Goal: Information Seeking & Learning: Learn about a topic

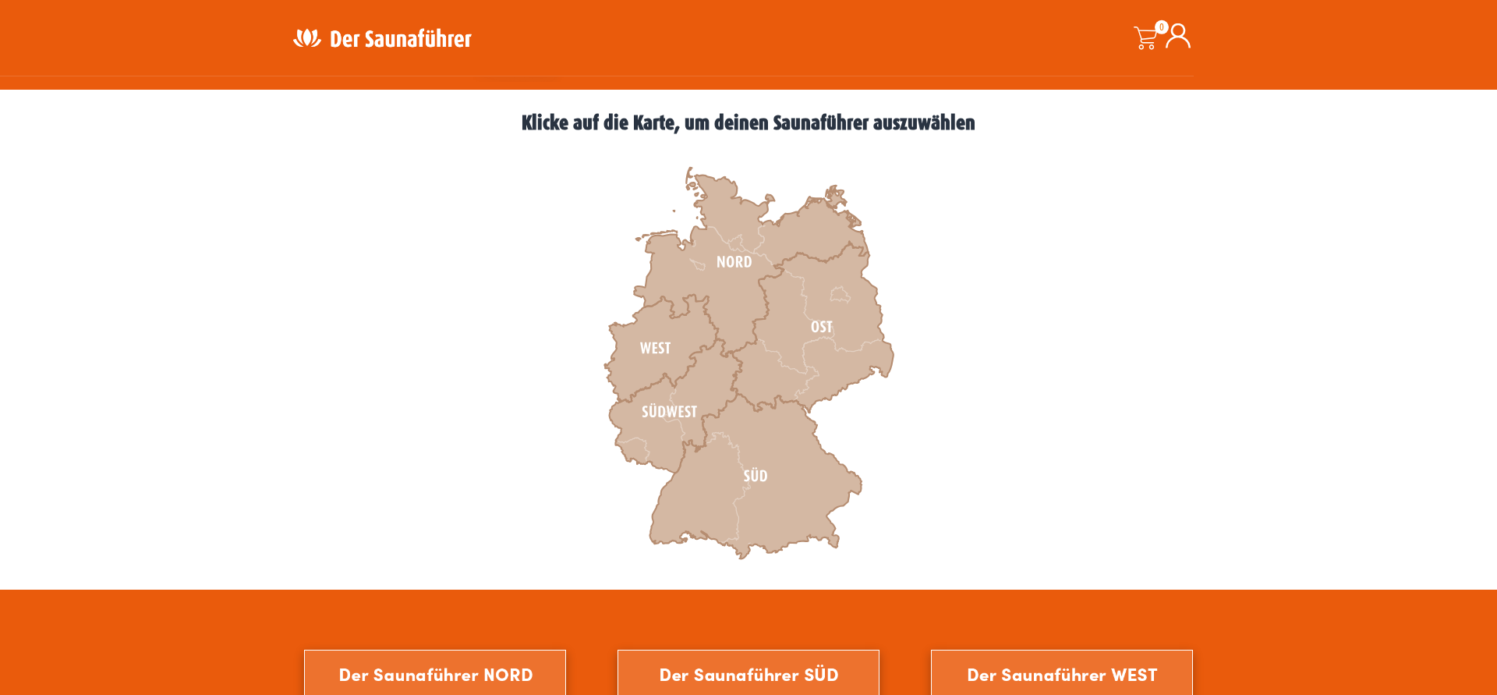
scroll to position [437, 0]
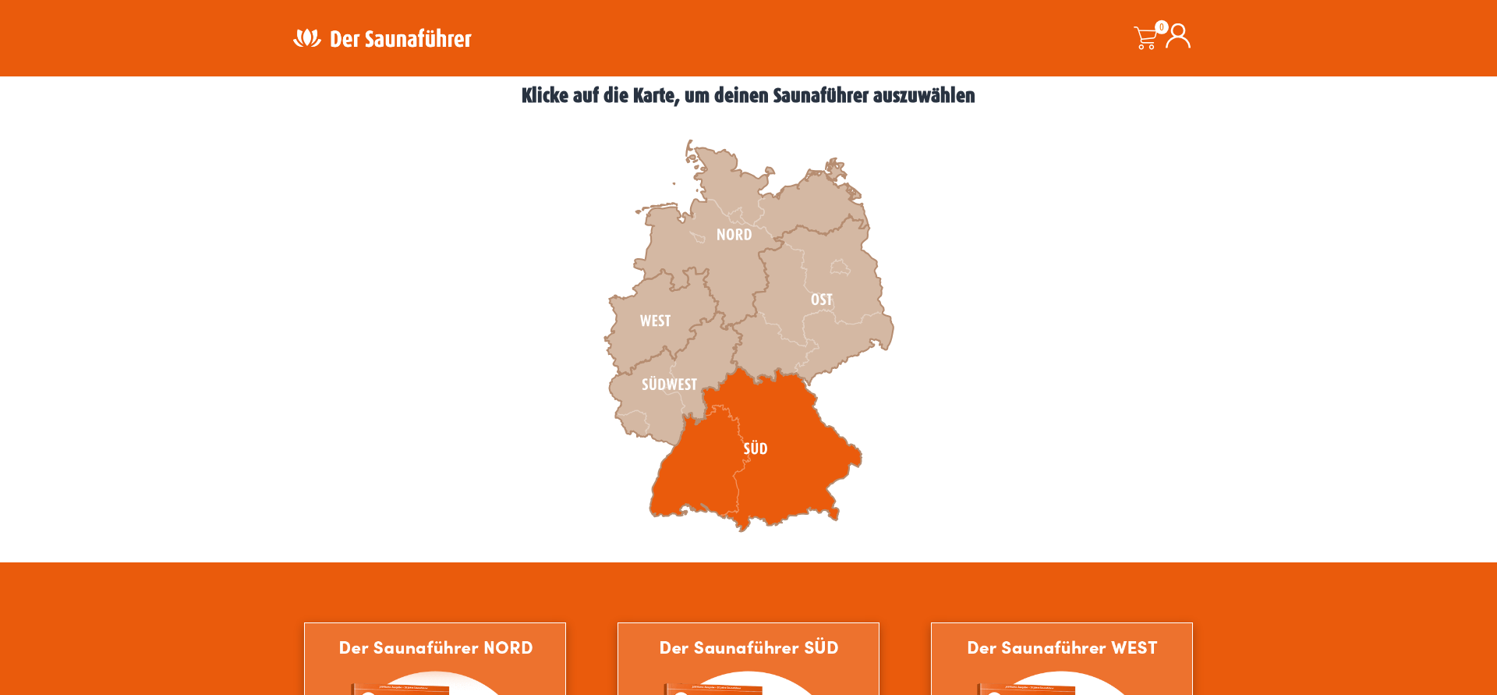
click at [787, 437] on icon at bounding box center [755, 448] width 212 height 165
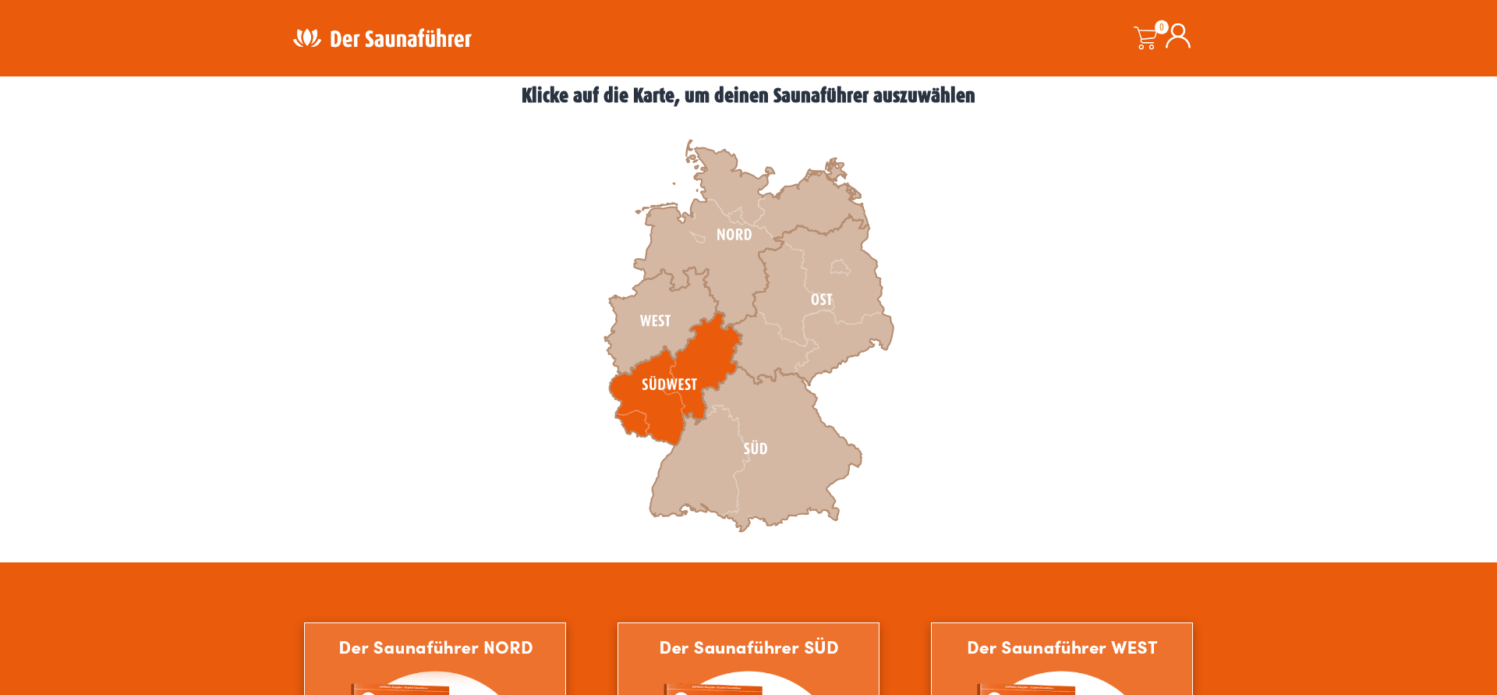
click at [648, 391] on icon at bounding box center [676, 379] width 133 height 134
click at [652, 398] on icon at bounding box center [676, 379] width 133 height 134
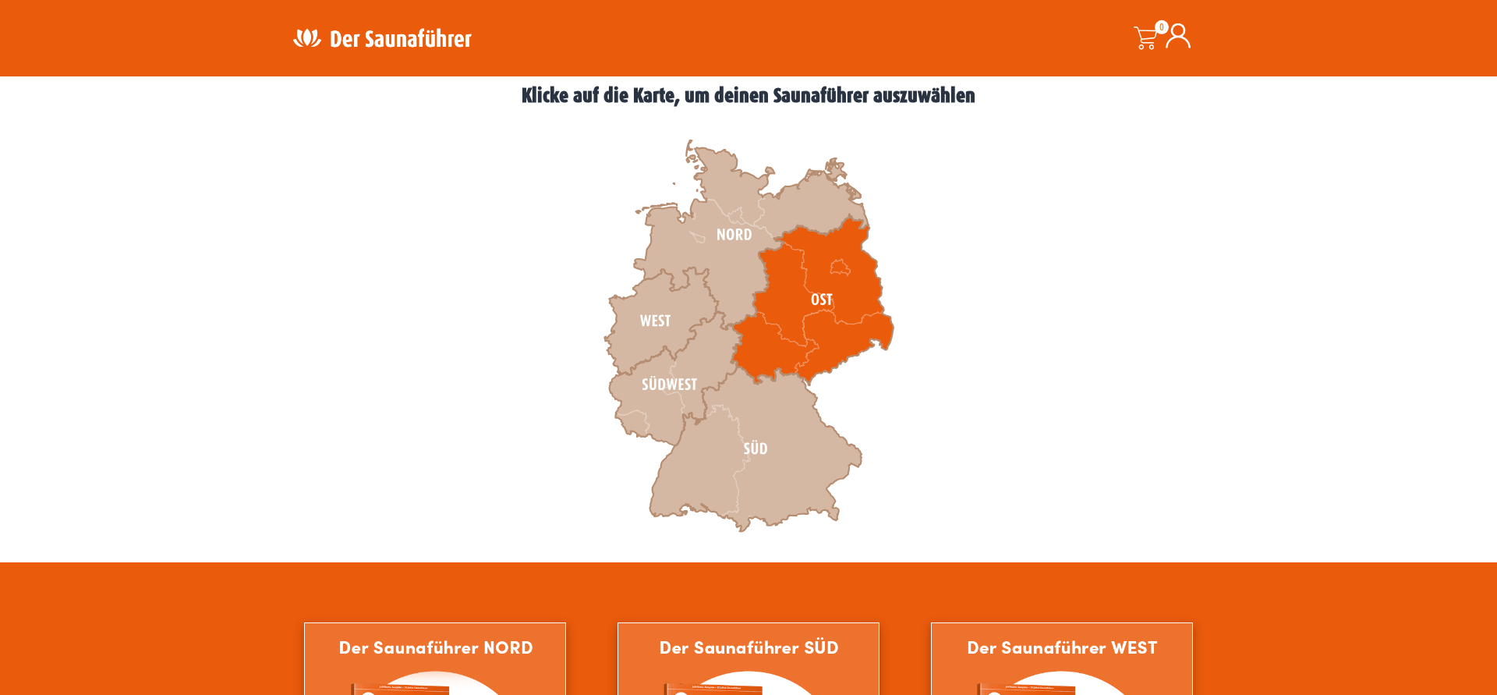
click at [766, 316] on icon at bounding box center [812, 299] width 162 height 171
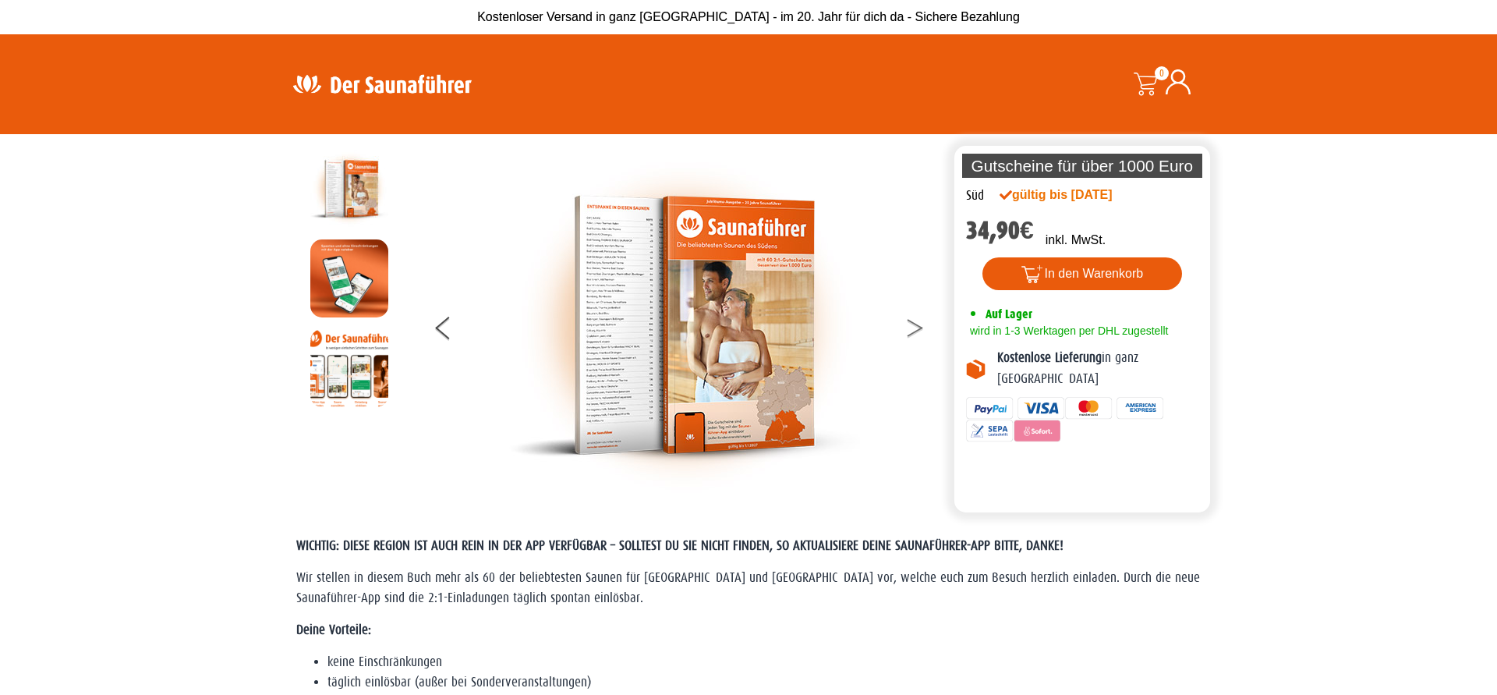
click at [916, 338] on button at bounding box center [924, 330] width 39 height 39
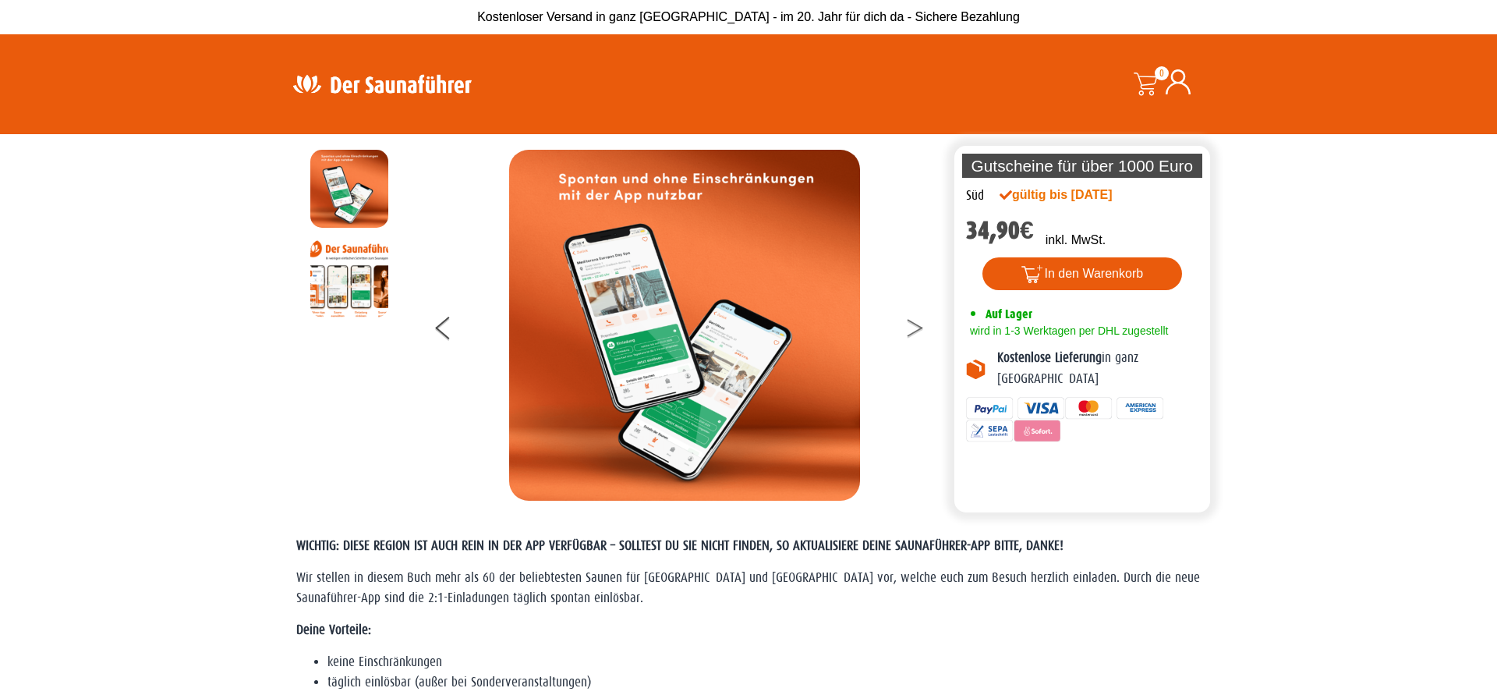
click at [913, 329] on button at bounding box center [924, 330] width 39 height 39
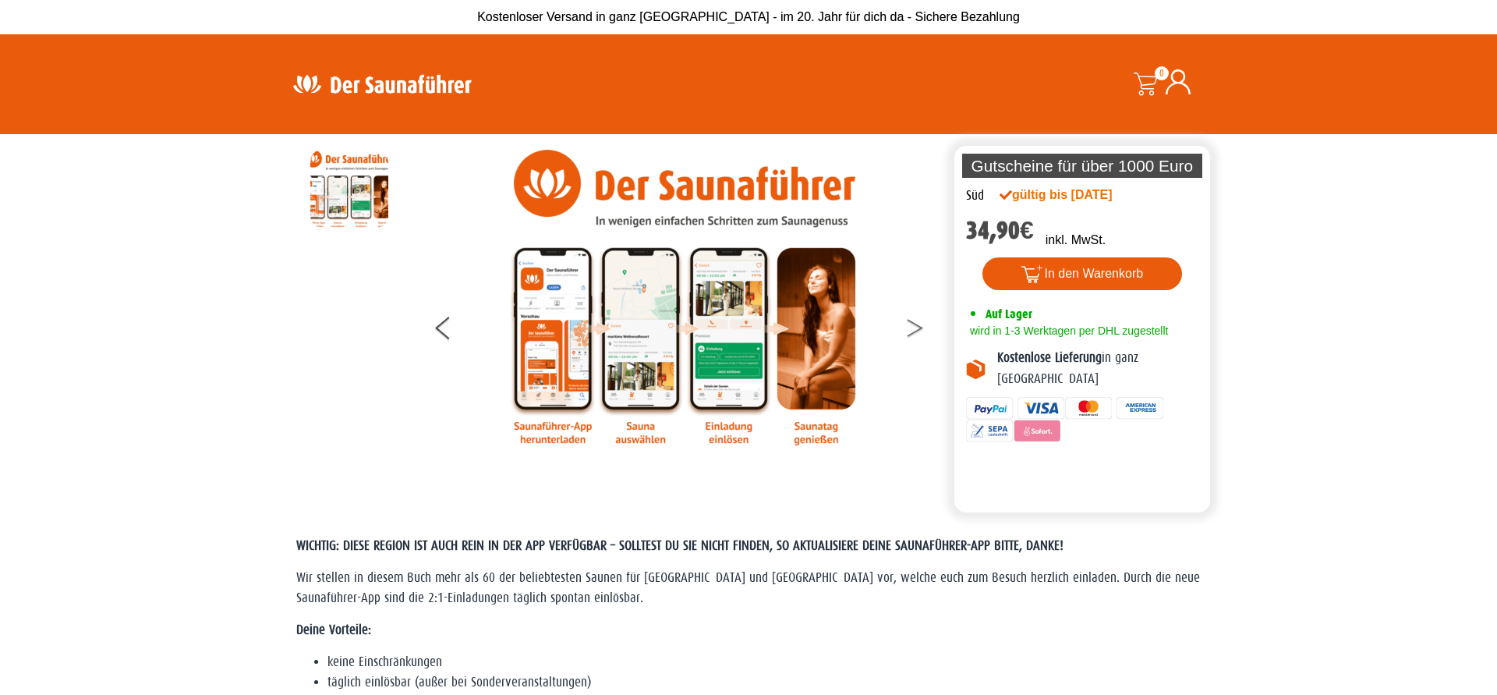
click at [911, 329] on button at bounding box center [924, 330] width 39 height 39
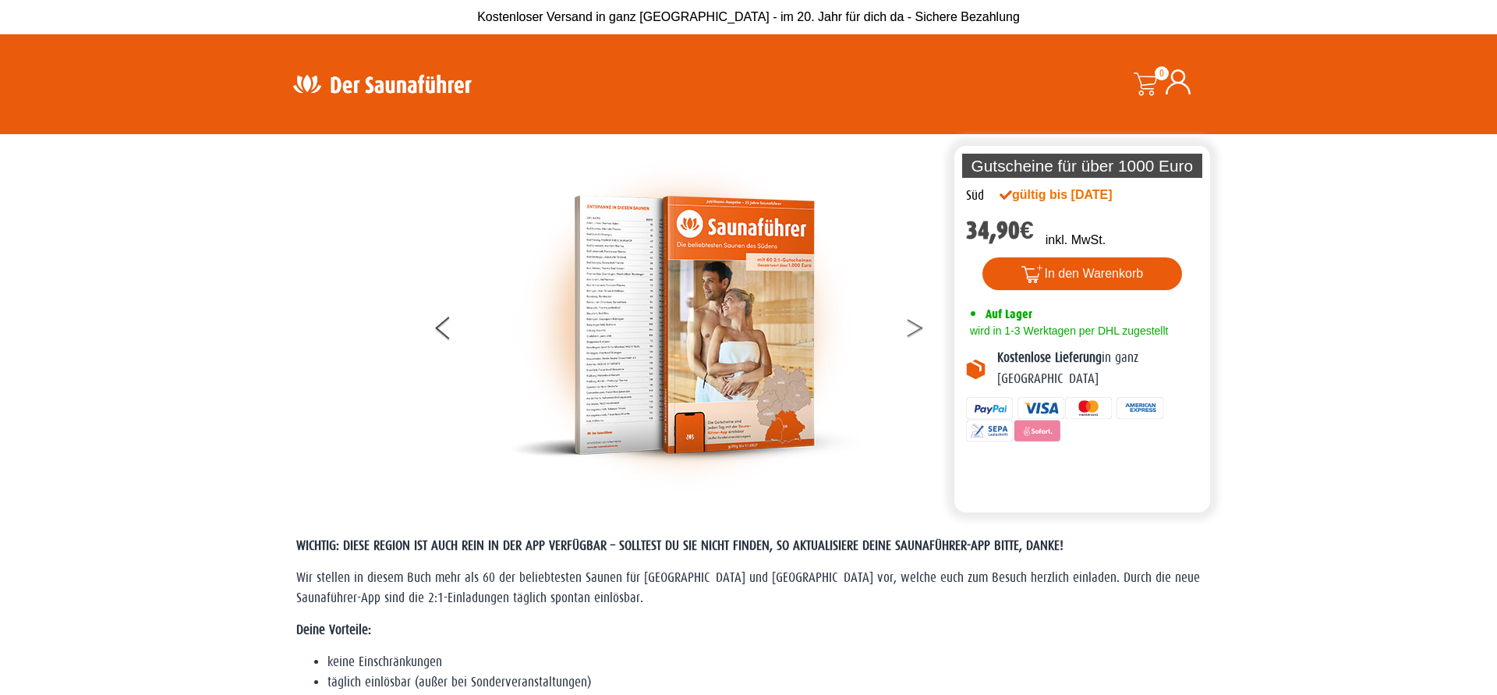
click at [905, 331] on button at bounding box center [924, 330] width 39 height 39
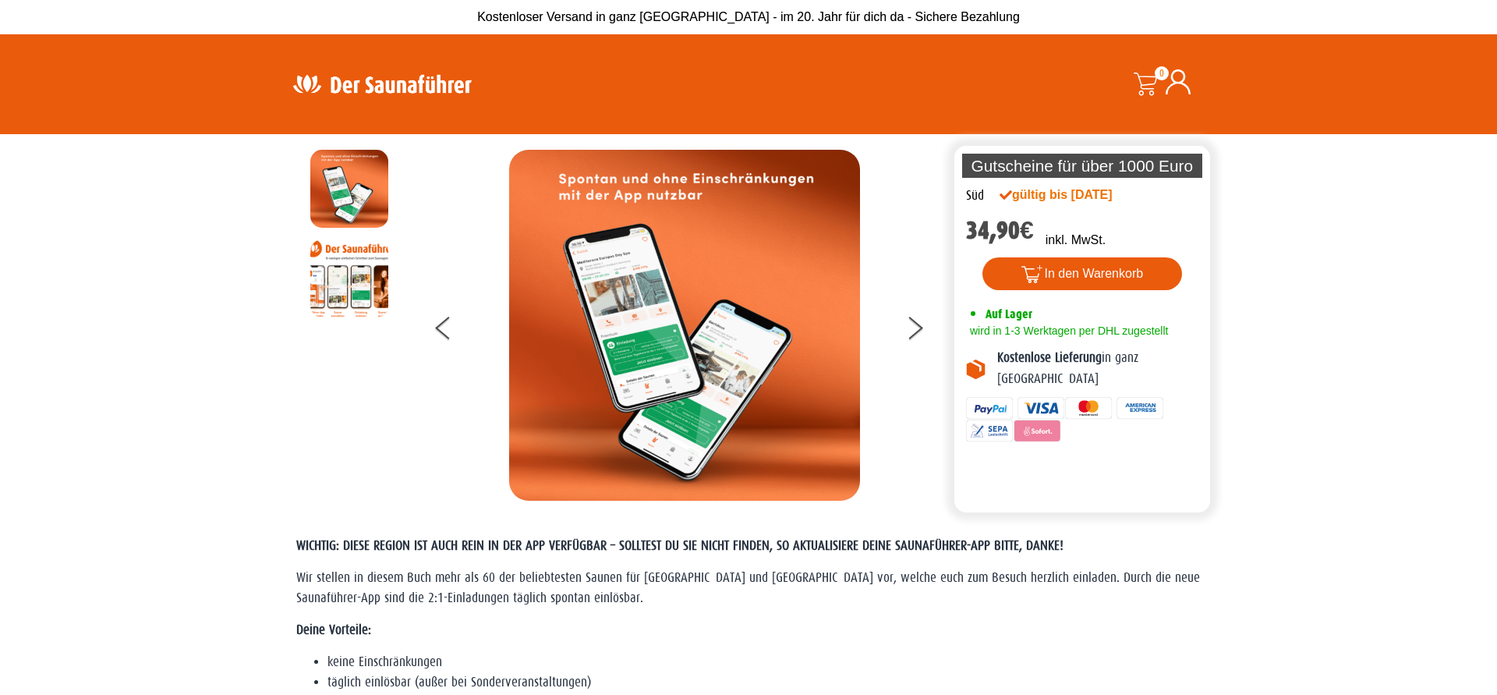
click at [904, 331] on div at bounding box center [684, 325] width 533 height 351
click at [917, 335] on button at bounding box center [924, 330] width 39 height 39
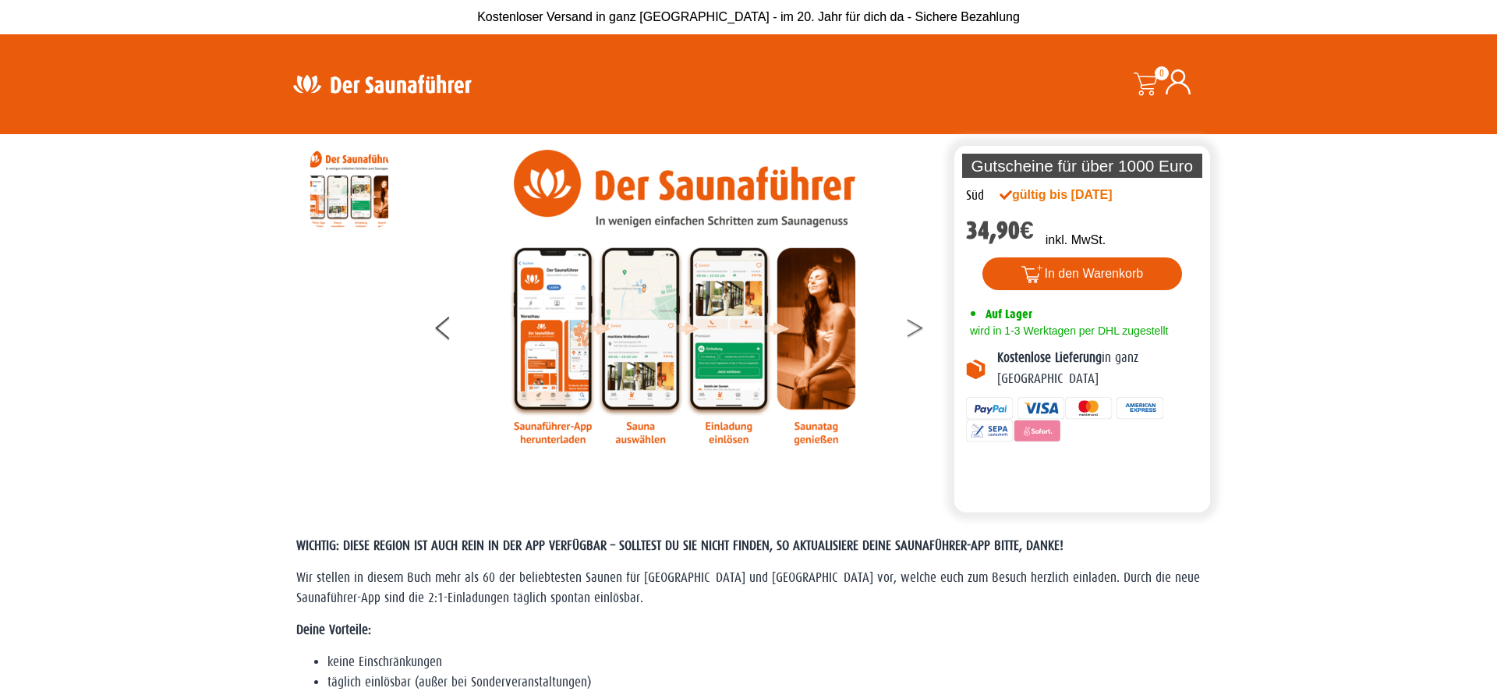
click at [917, 335] on button at bounding box center [924, 330] width 39 height 39
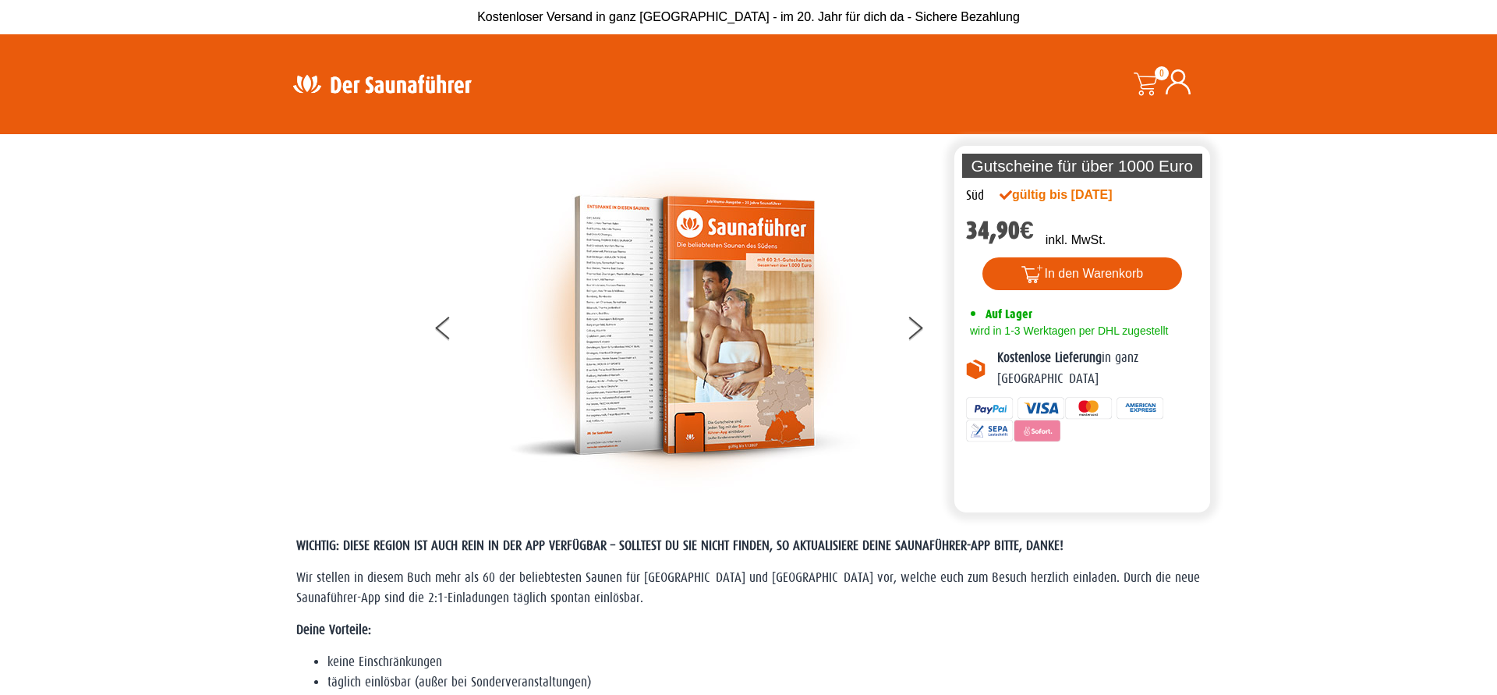
click at [603, 331] on img at bounding box center [684, 325] width 351 height 351
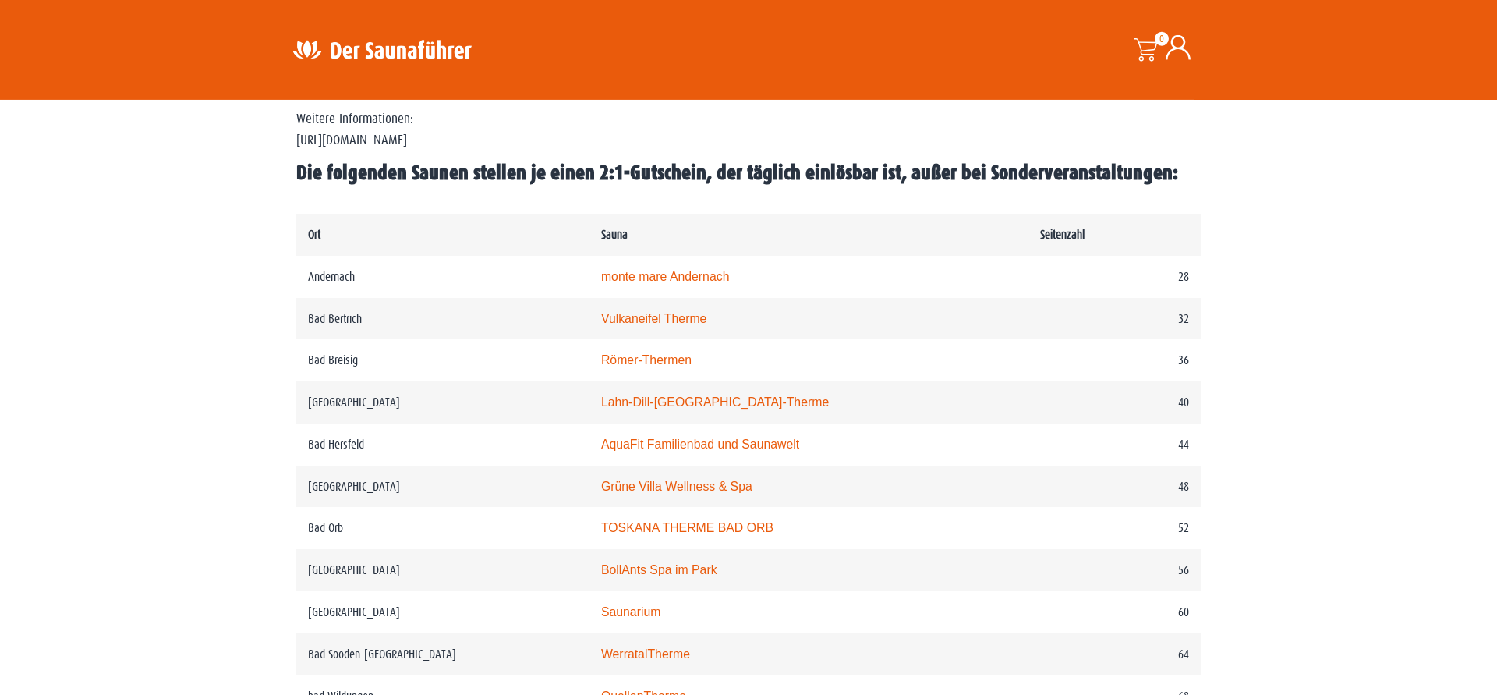
scroll to position [988, 0]
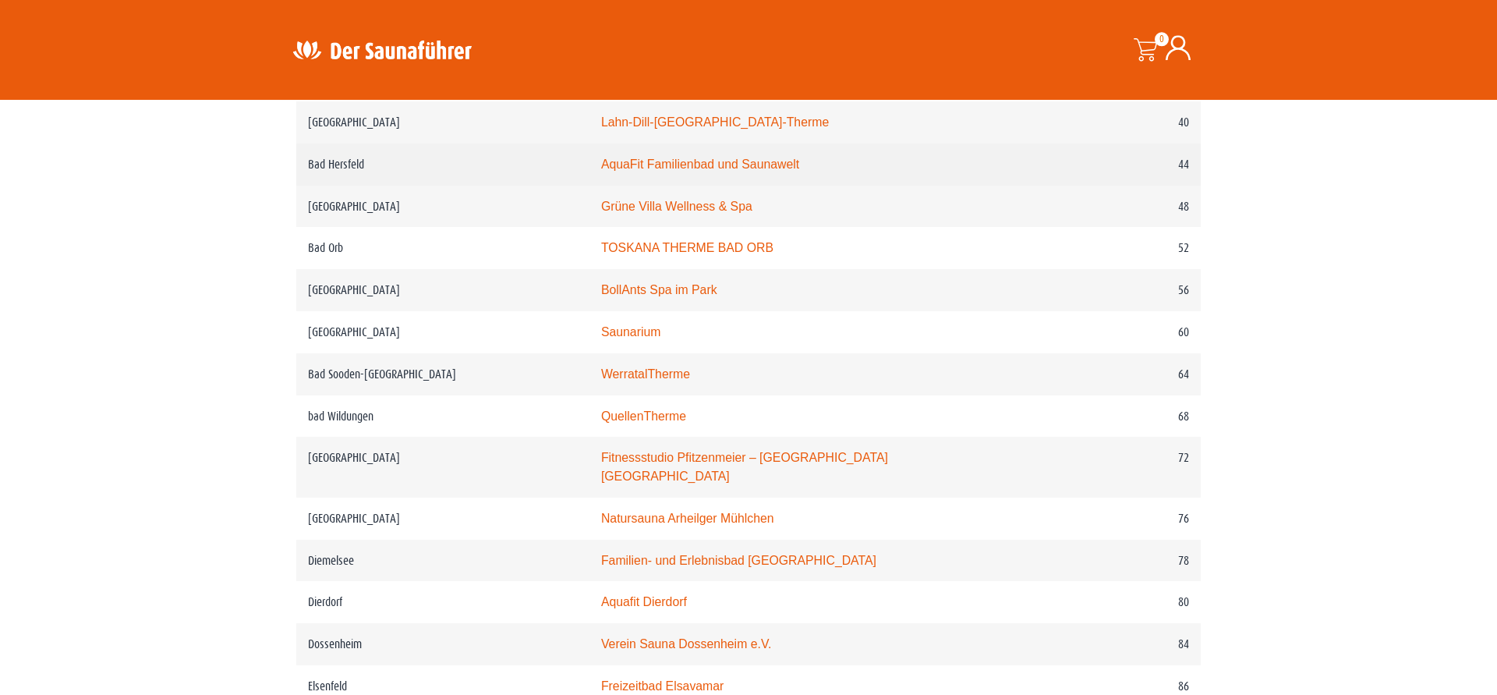
click at [718, 171] on link "AquaFit Familienbad und Saunawelt" at bounding box center [700, 163] width 198 height 13
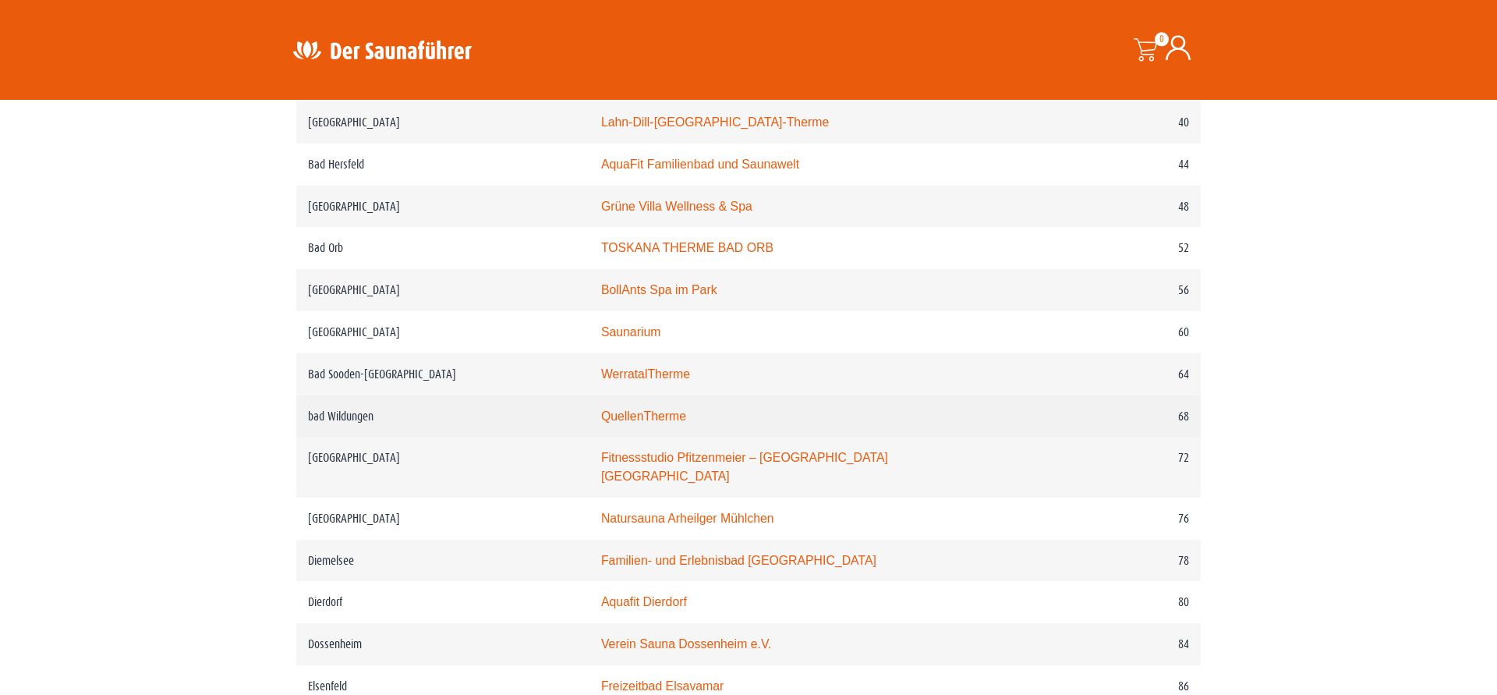
click at [678, 422] on link "QuellenTherme" at bounding box center [643, 415] width 85 height 13
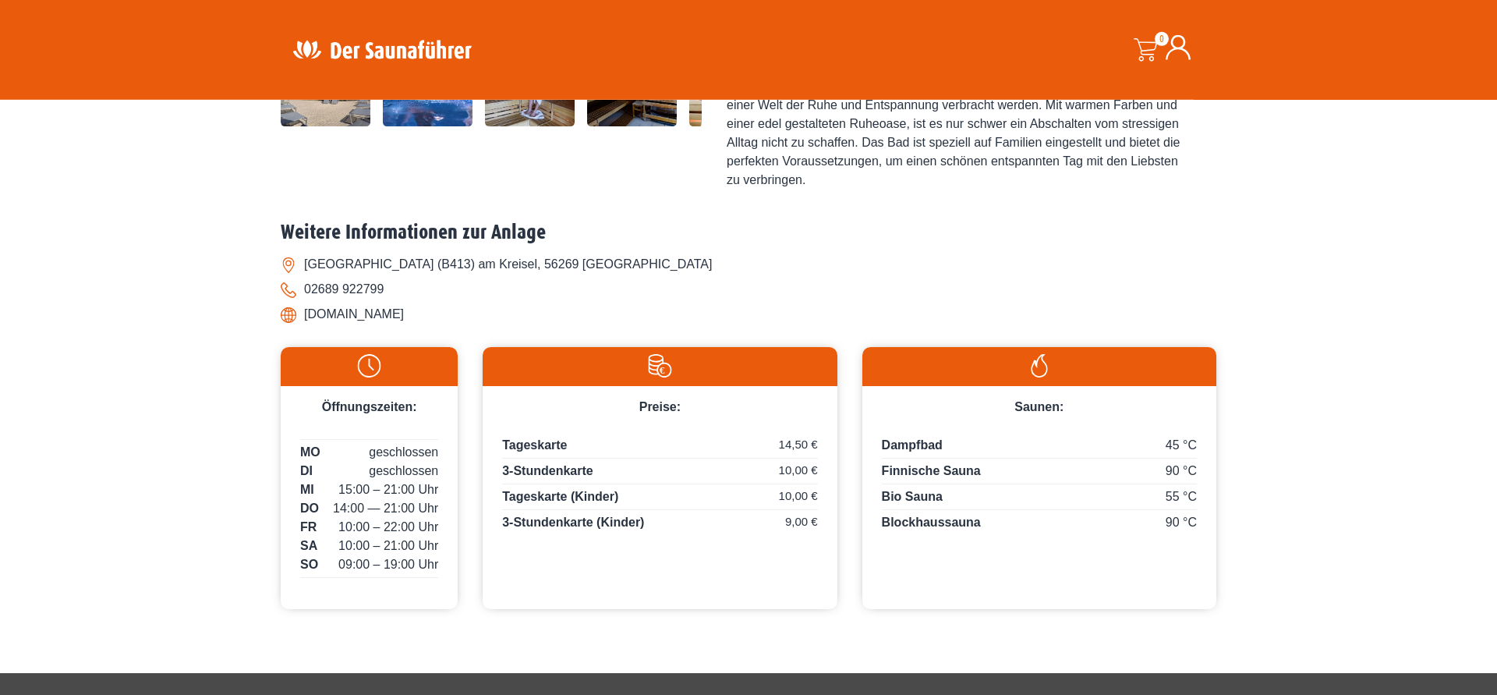
scroll to position [597, 0]
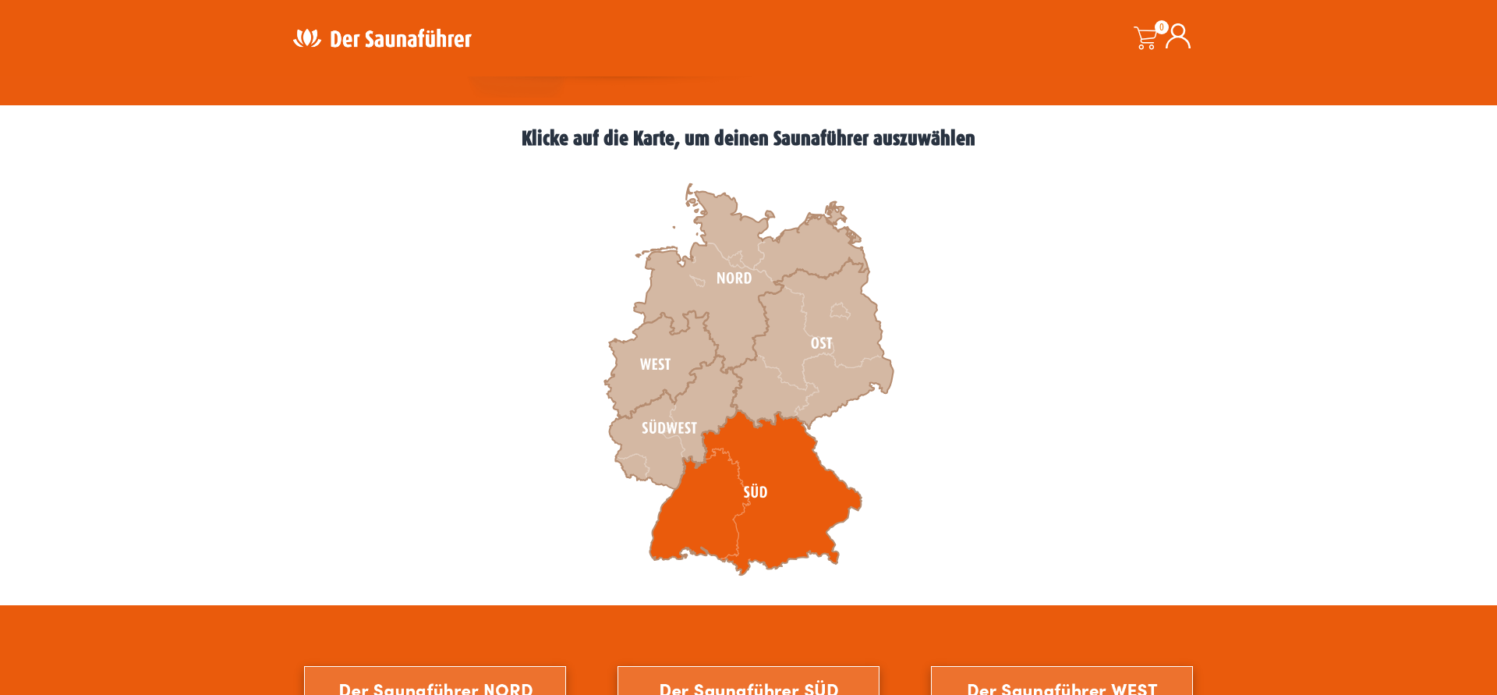
scroll to position [437, 0]
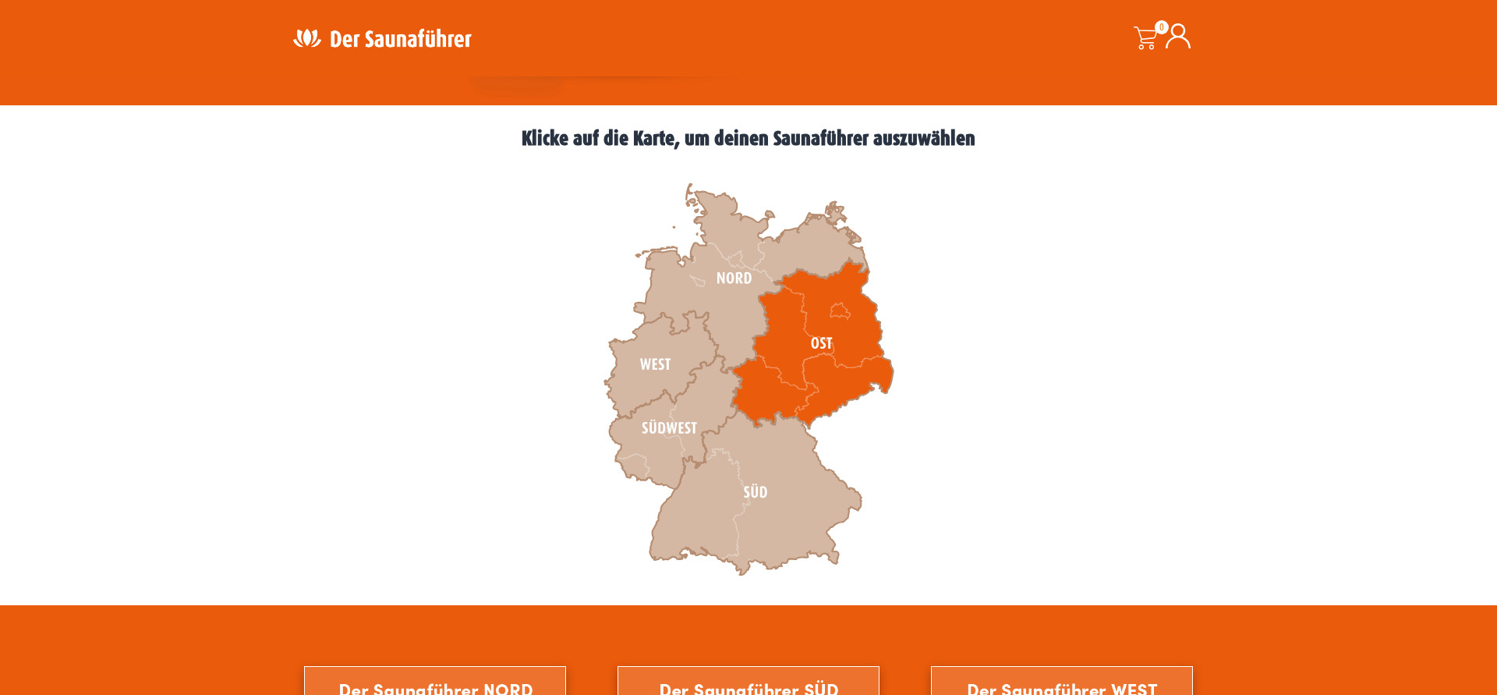
click at [787, 385] on icon at bounding box center [812, 342] width 162 height 171
click at [777, 363] on icon at bounding box center [812, 342] width 162 height 171
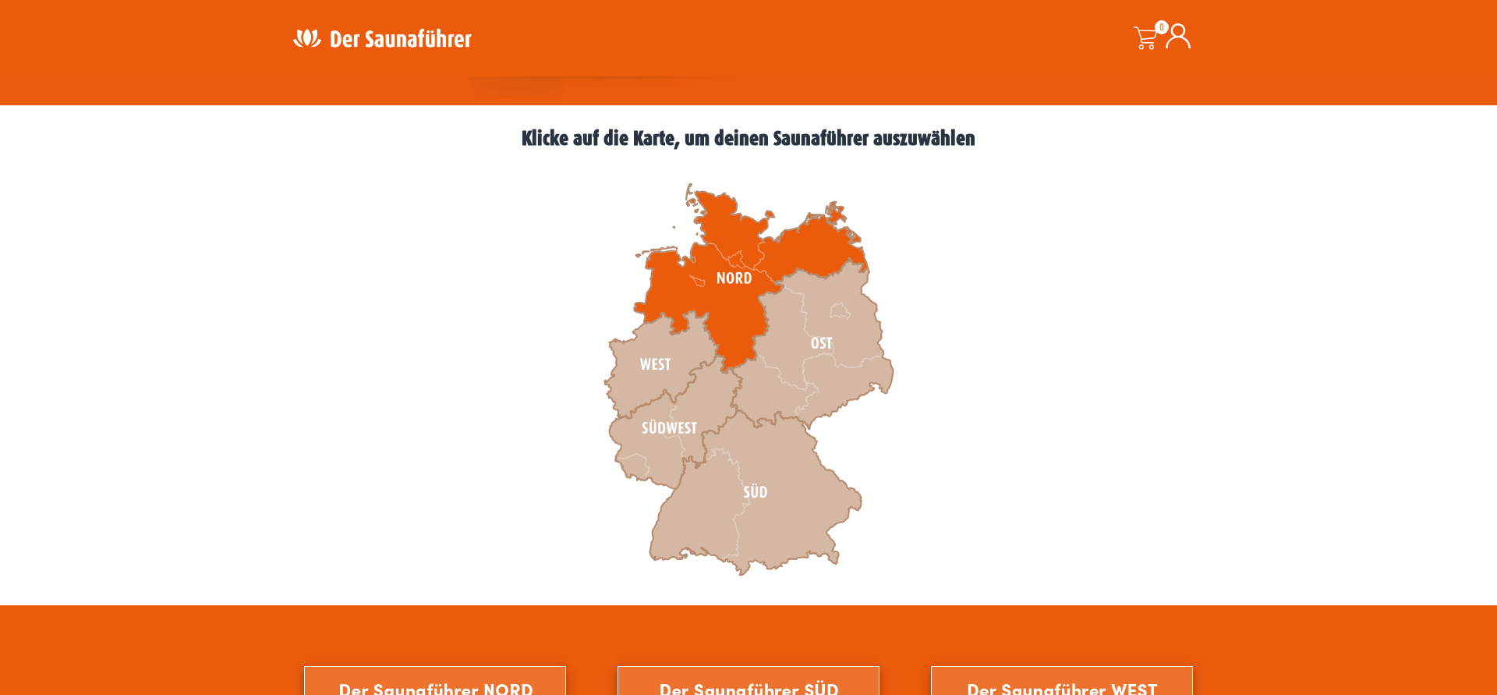
click at [723, 277] on icon at bounding box center [751, 278] width 234 height 189
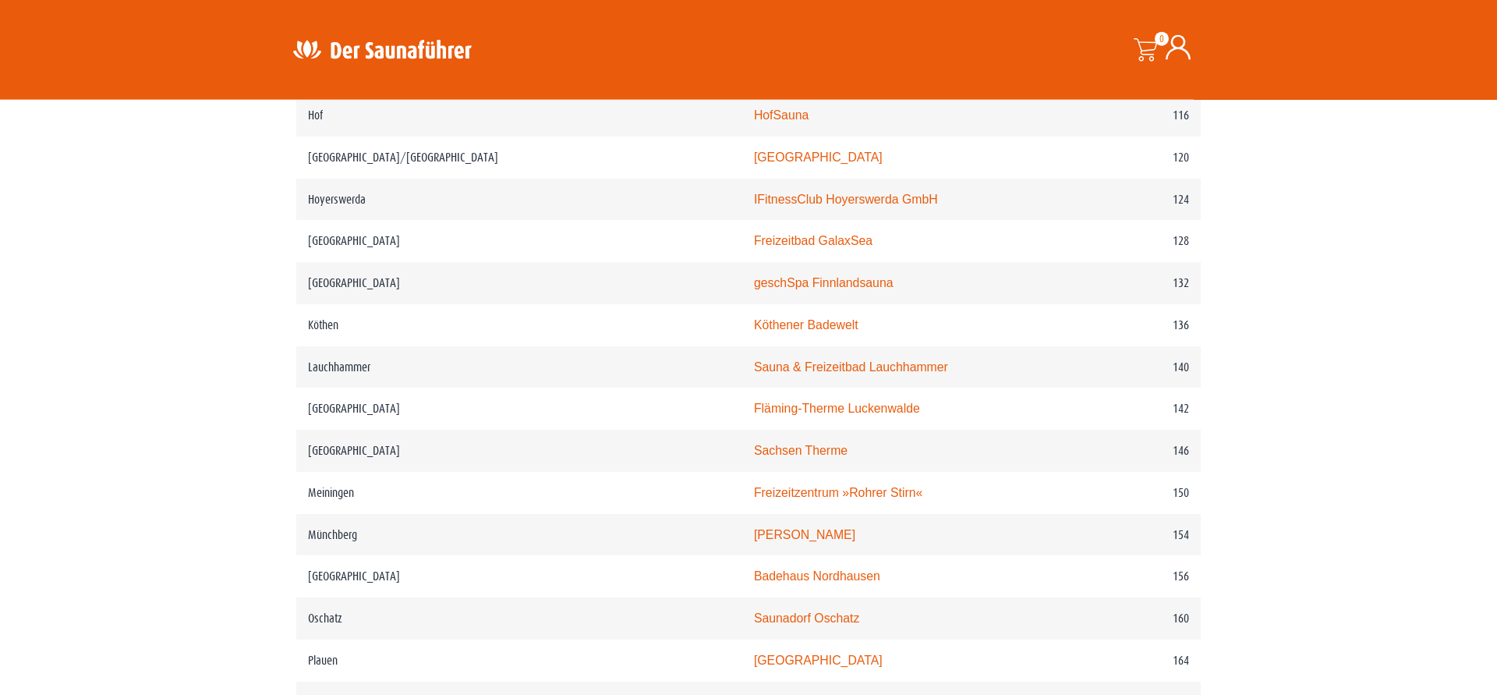
scroll to position [1881, 0]
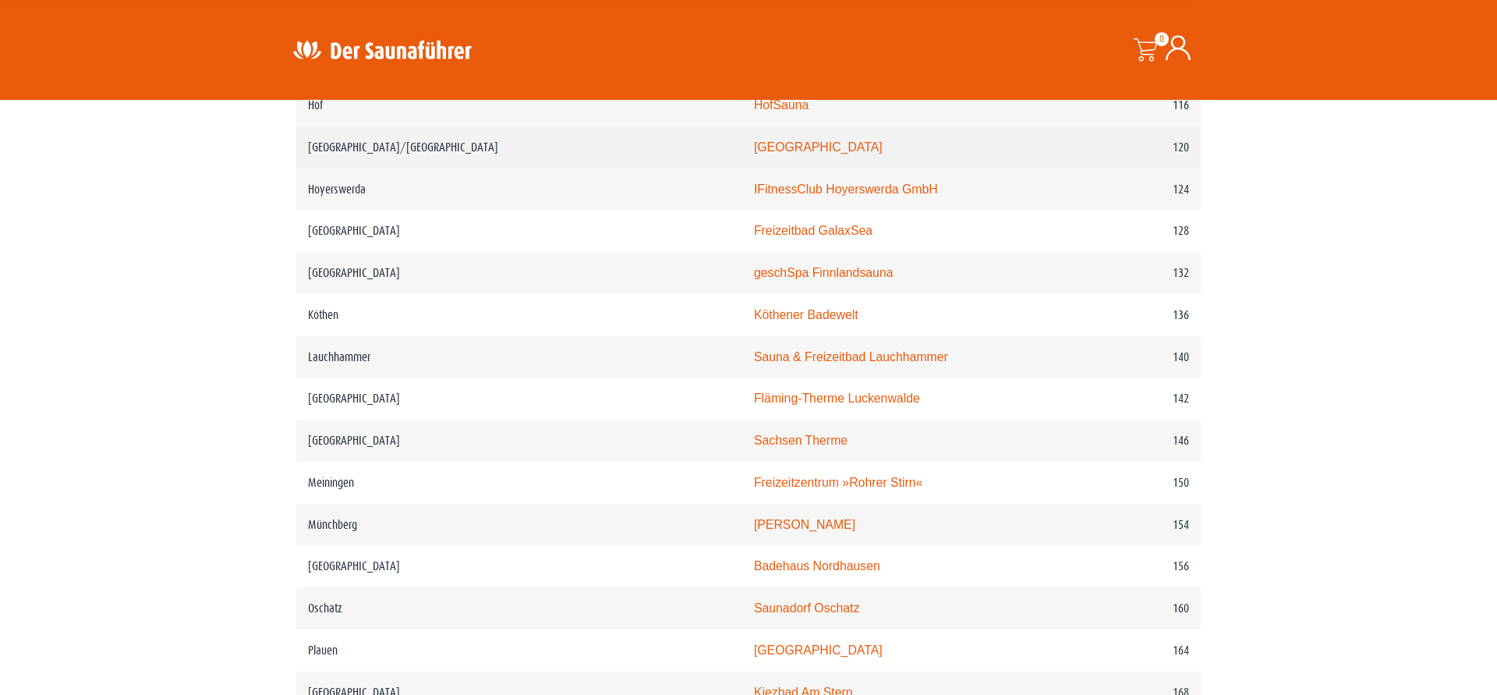
click at [754, 148] on link "[GEOGRAPHIC_DATA]" at bounding box center [818, 146] width 129 height 13
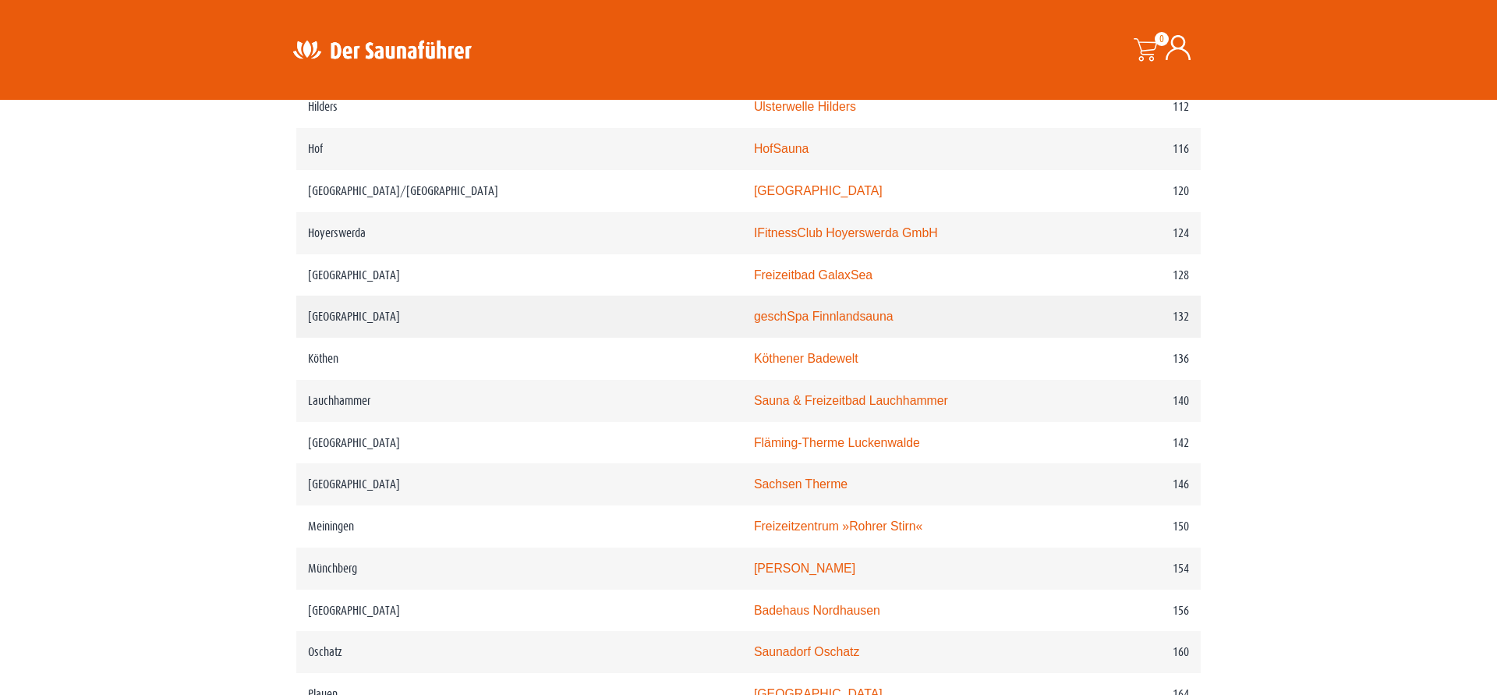
scroll to position [1881, 0]
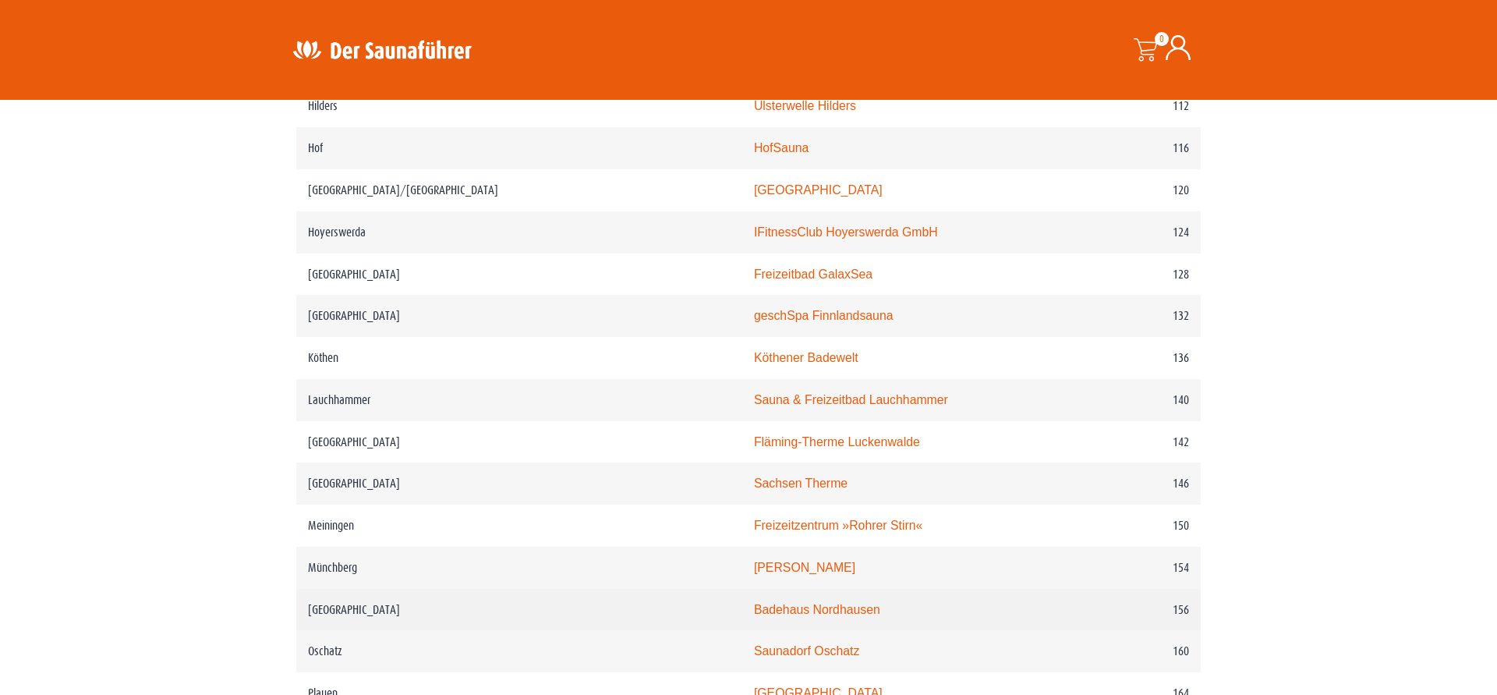
click at [754, 608] on link "Badehaus Nordhausen" at bounding box center [817, 609] width 126 height 13
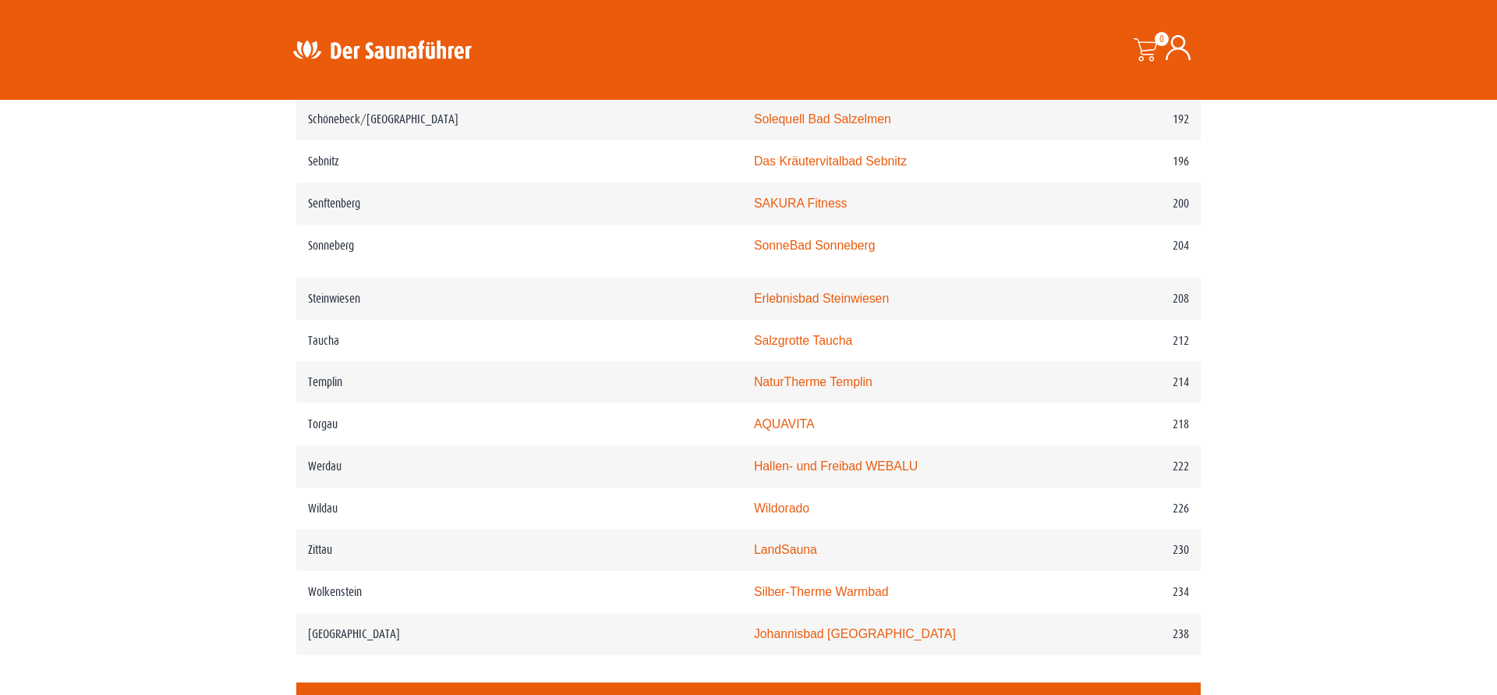
scroll to position [2695, 0]
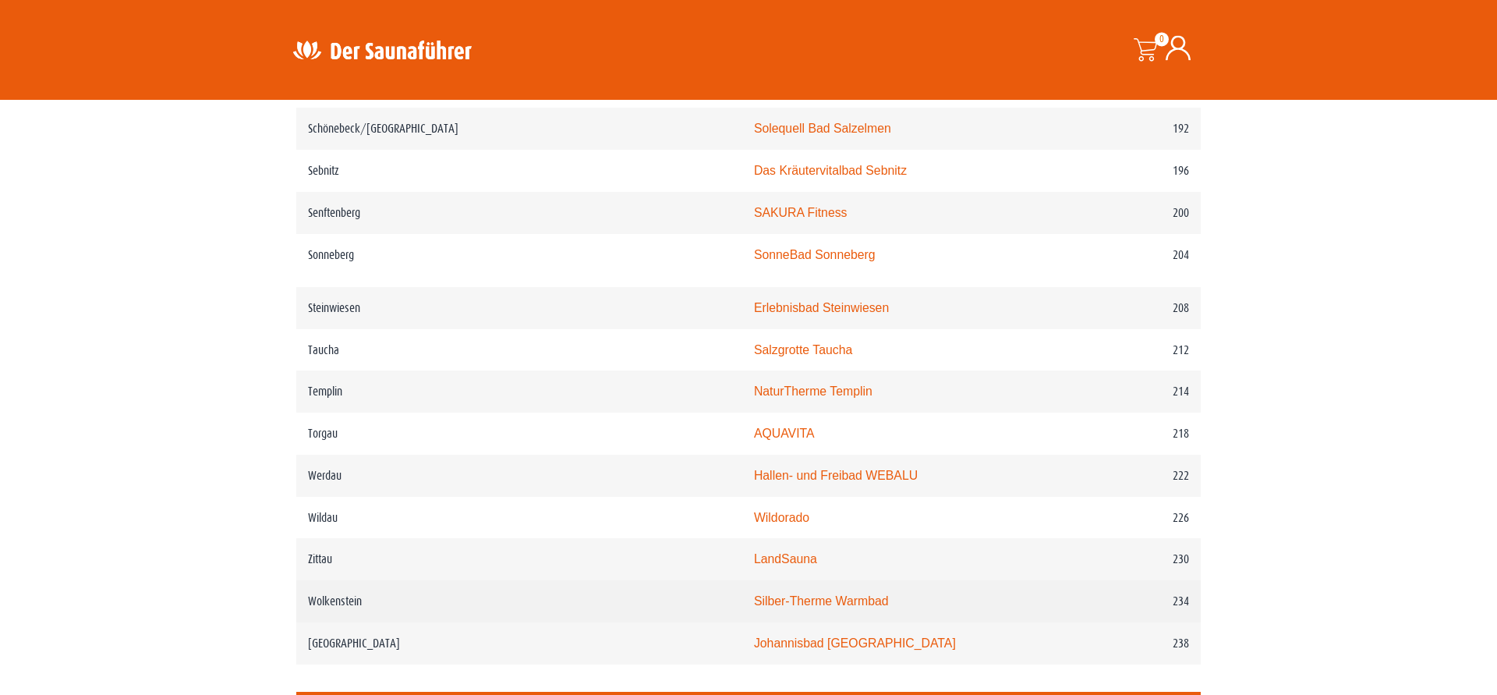
click at [754, 607] on link "Silber-Therme Warmbad" at bounding box center [821, 600] width 135 height 13
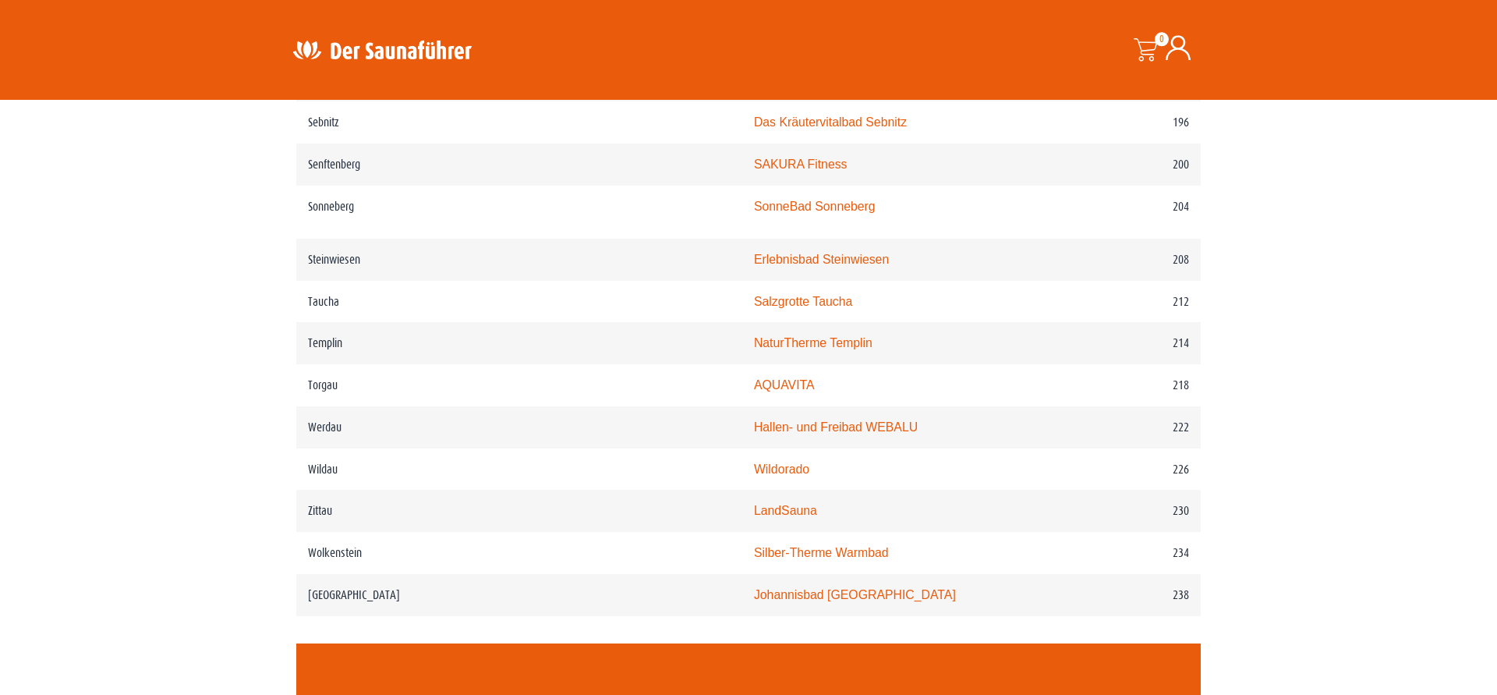
scroll to position [2656, 0]
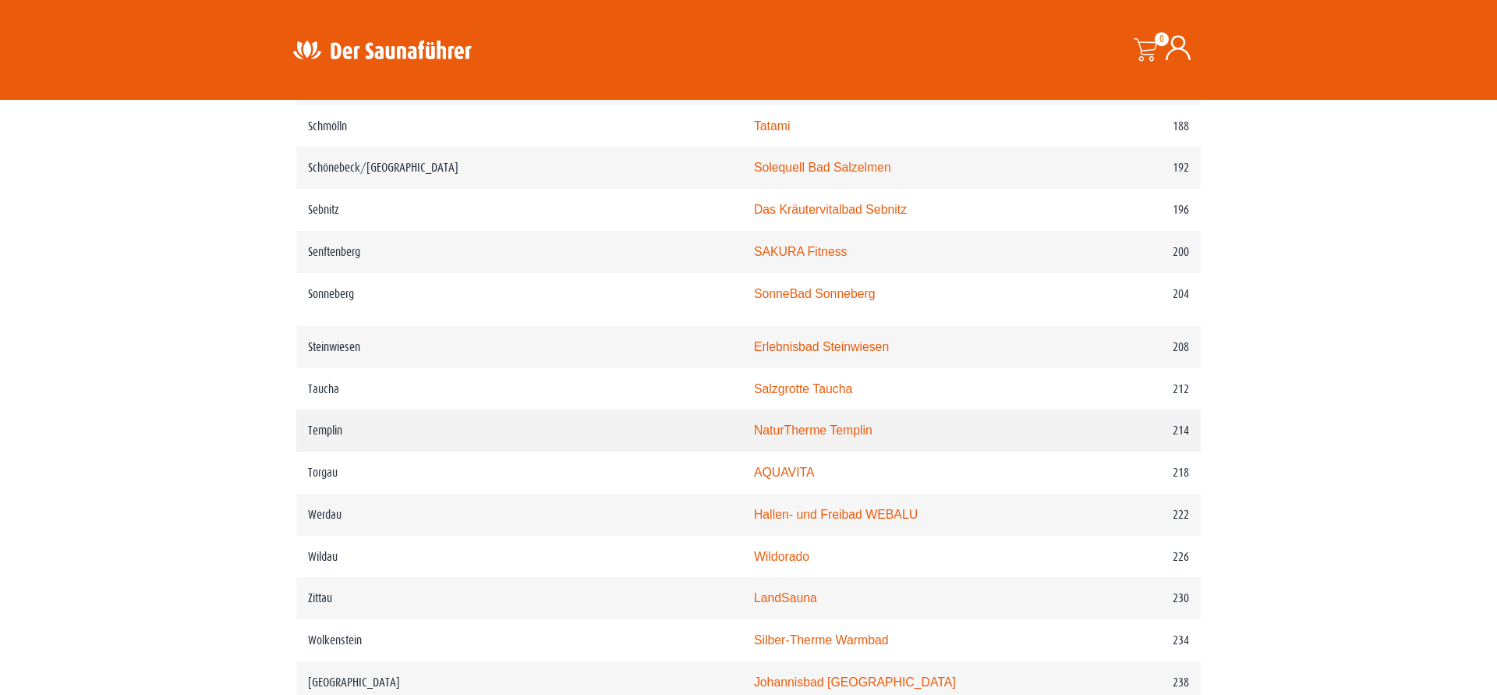
click at [754, 437] on link "NaturTherme Templin" at bounding box center [813, 429] width 118 height 13
click at [754, 353] on link "Erlebnisbad Steinwiesen" at bounding box center [821, 346] width 135 height 13
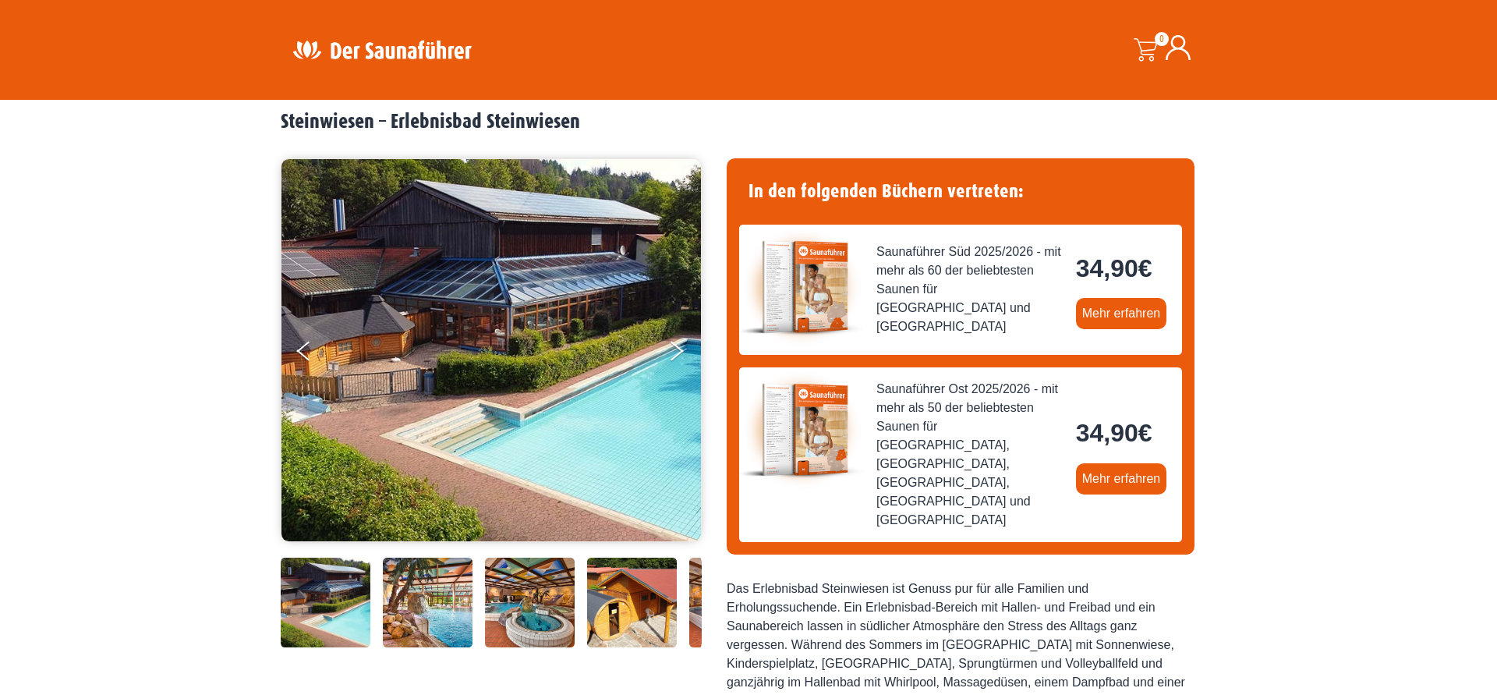
scroll to position [58, 0]
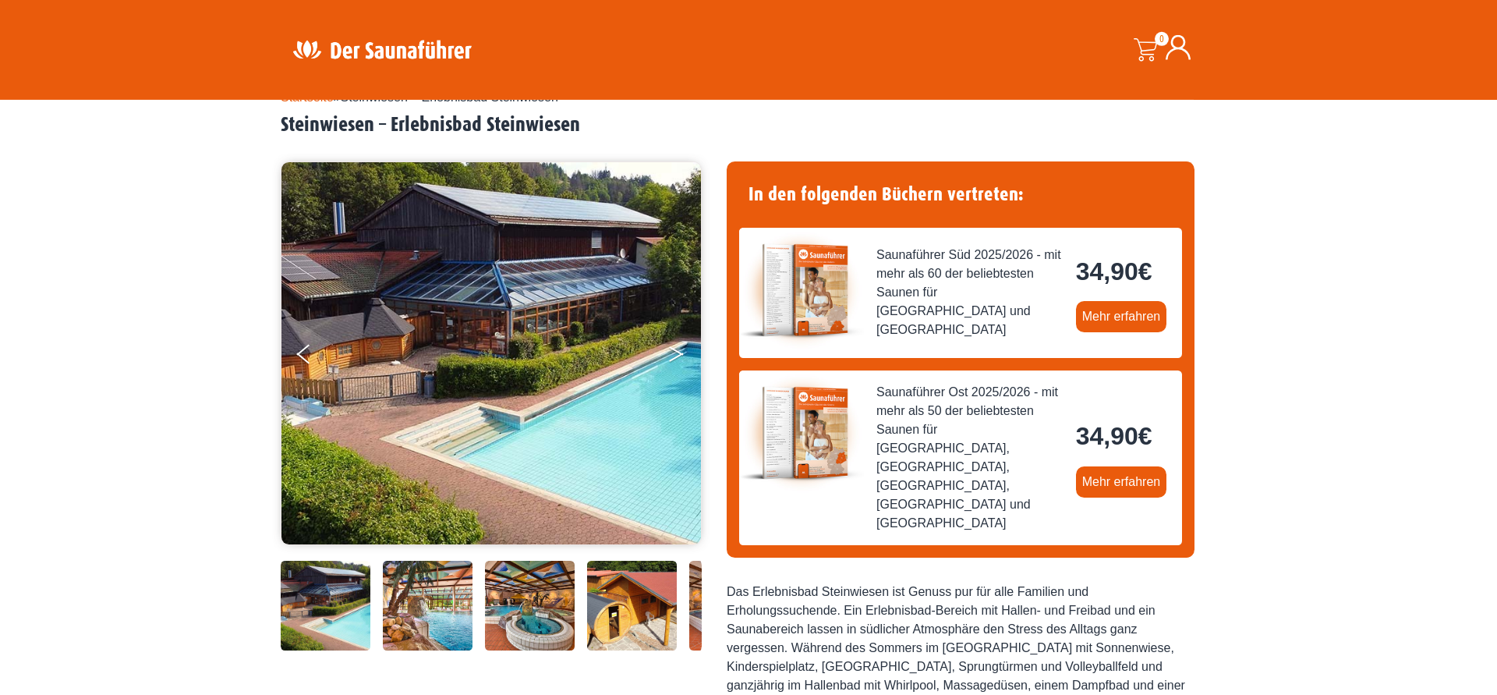
click at [682, 349] on button "Next" at bounding box center [686, 357] width 39 height 39
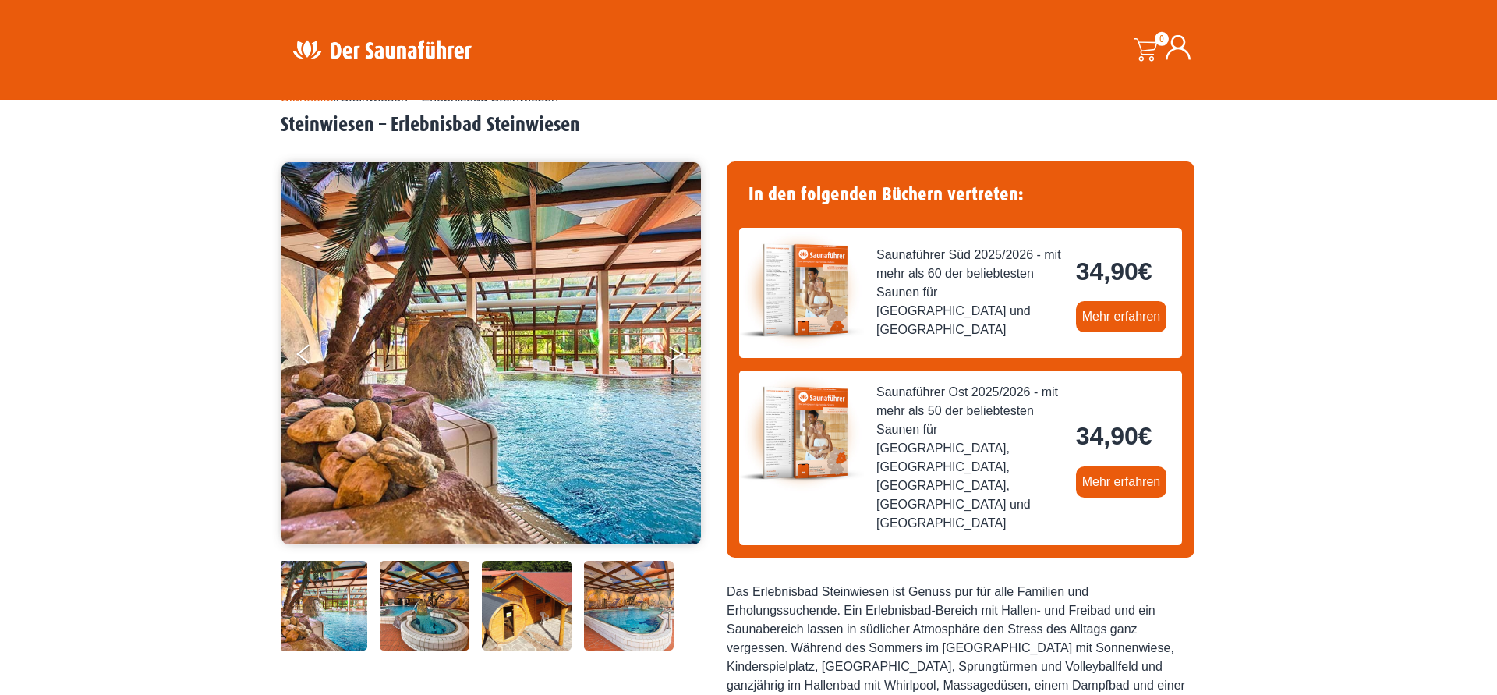
click at [680, 356] on button "Next" at bounding box center [686, 357] width 39 height 39
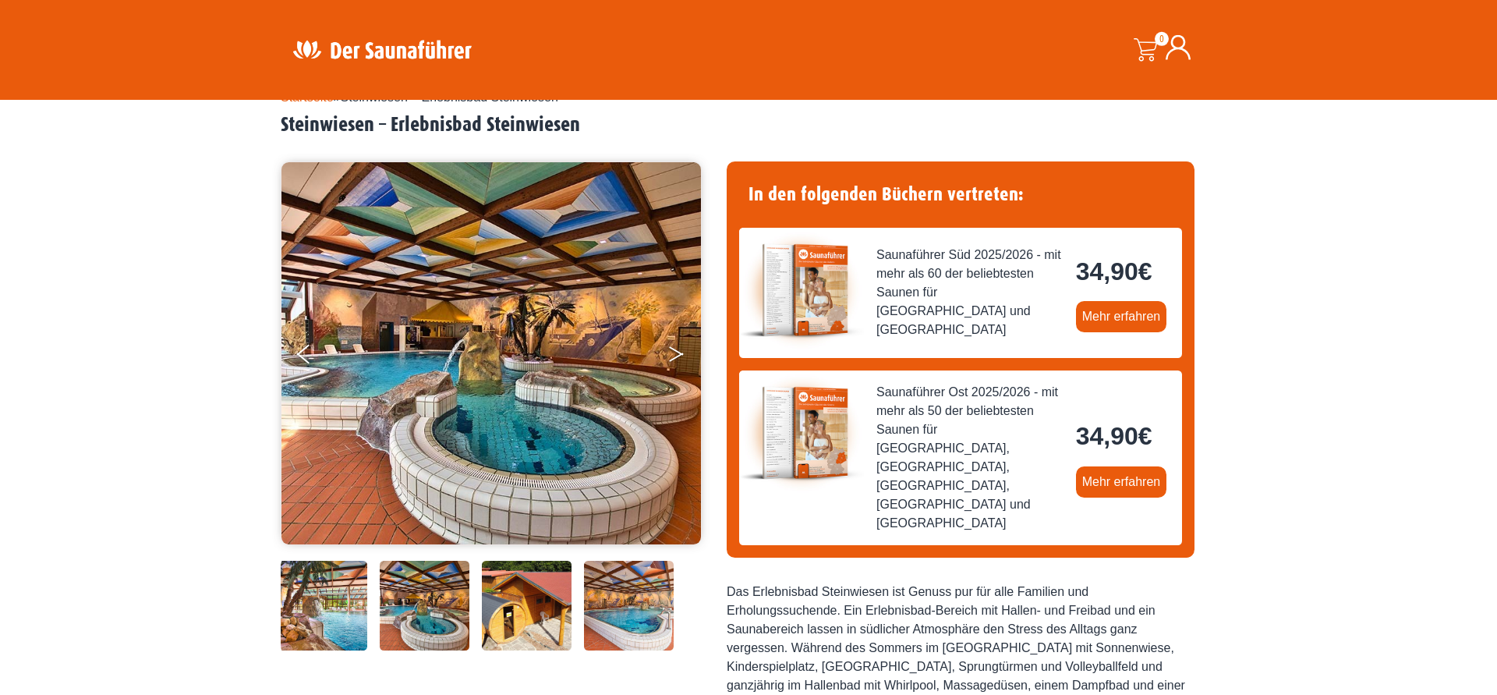
click at [677, 356] on icon "Next" at bounding box center [676, 356] width 14 height 9
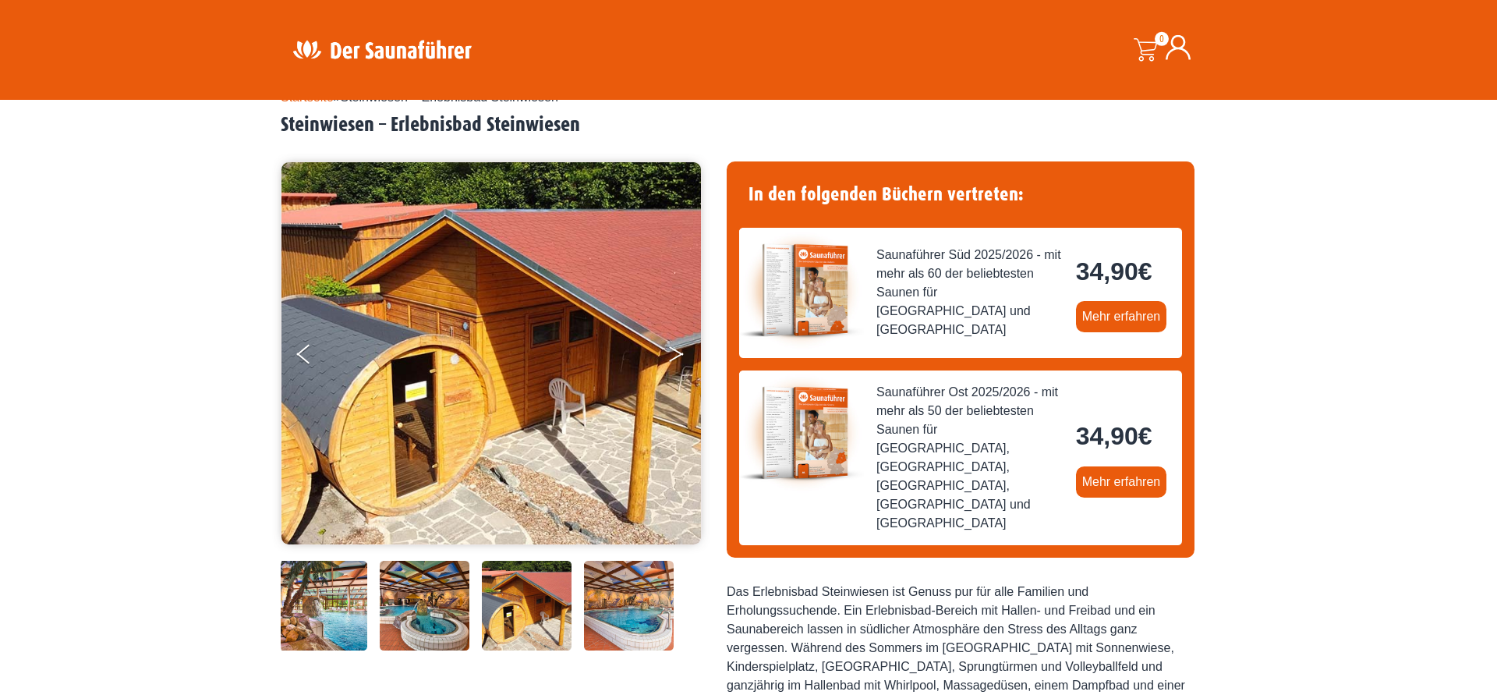
click at [673, 357] on button "Next" at bounding box center [686, 357] width 39 height 39
click at [678, 353] on button "Next" at bounding box center [686, 357] width 39 height 39
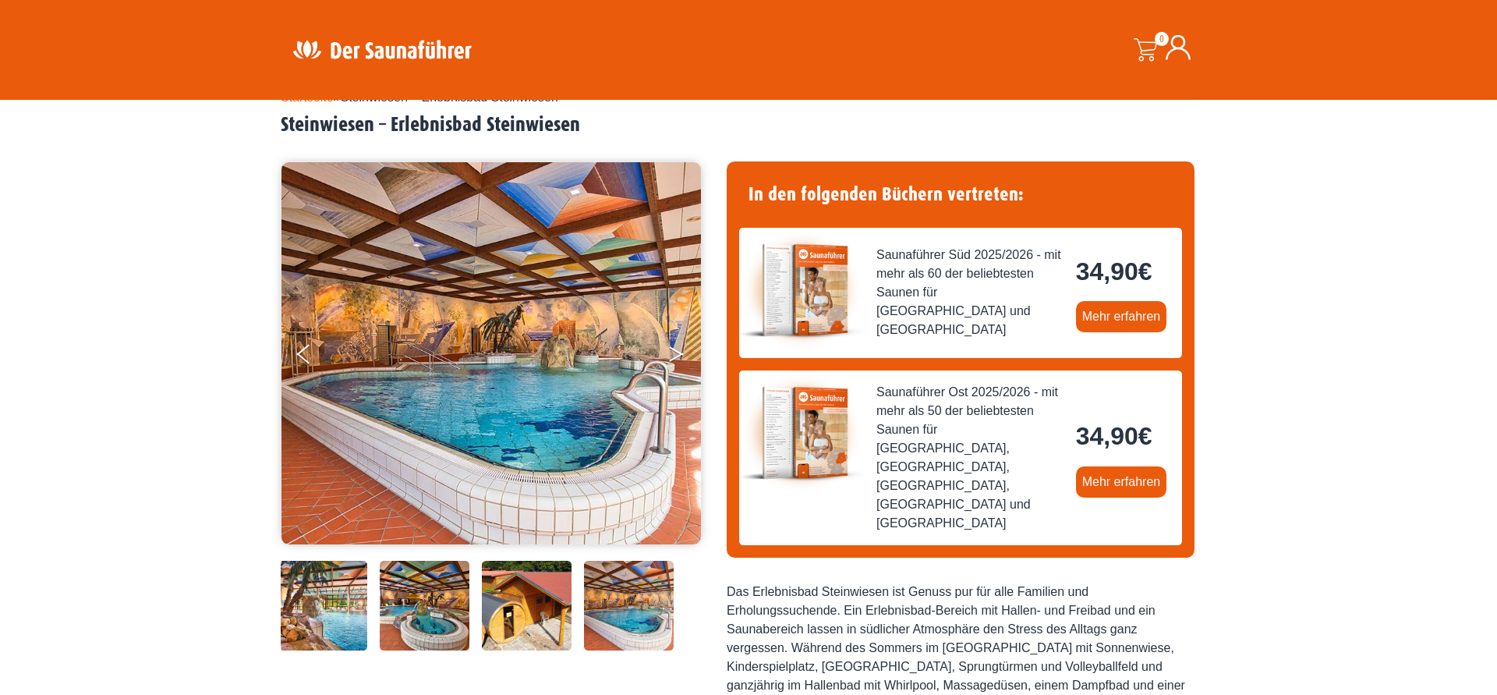
click at [678, 353] on button "Next" at bounding box center [686, 357] width 39 height 39
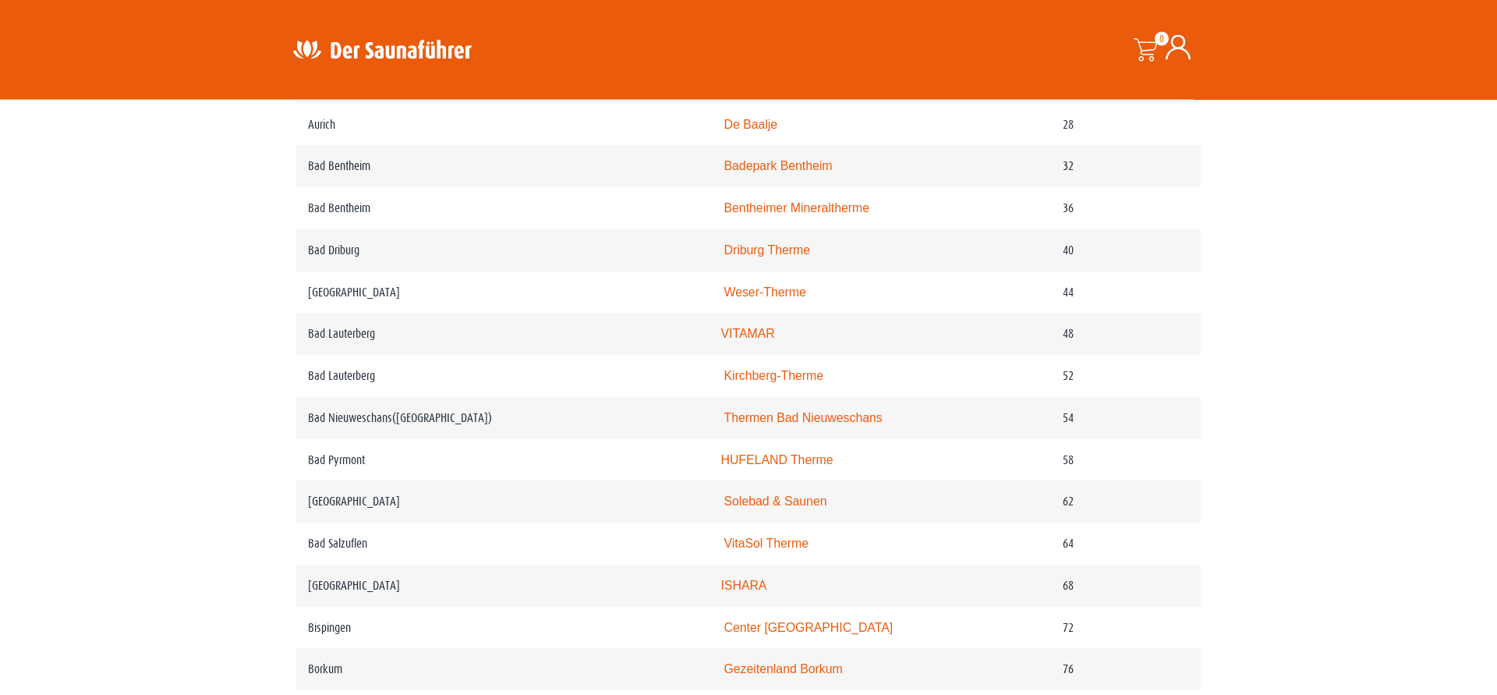
scroll to position [909, 0]
